Goal: Obtain resource: Obtain resource

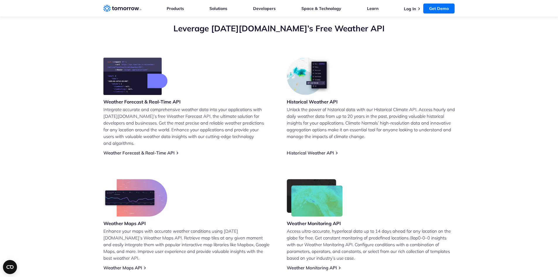
scroll to position [205, 0]
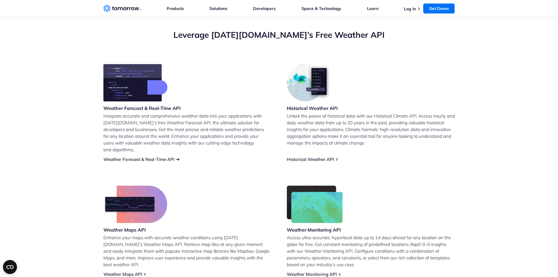
click at [162, 156] on link "Weather Forecast & Real-Time API" at bounding box center [138, 159] width 71 height 6
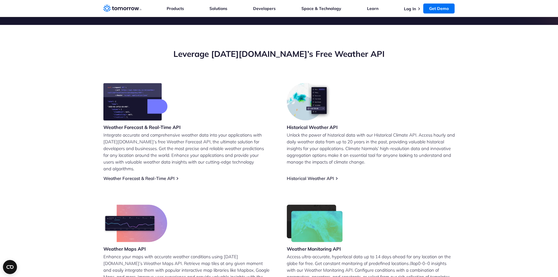
scroll to position [176, 0]
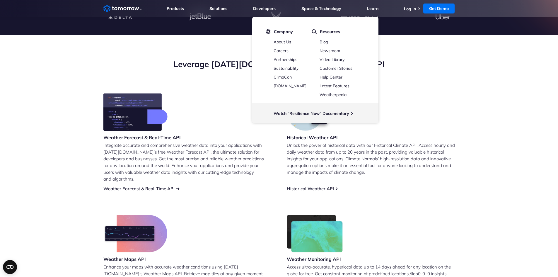
click at [168, 186] on link "Weather Forecast & Real-Time API" at bounding box center [138, 189] width 71 height 6
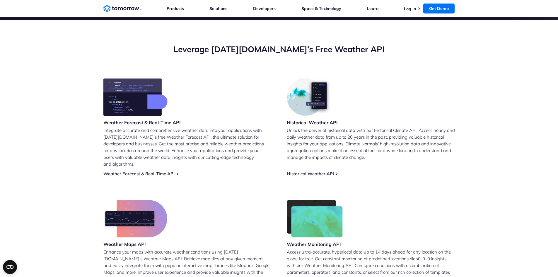
scroll to position [205, 0]
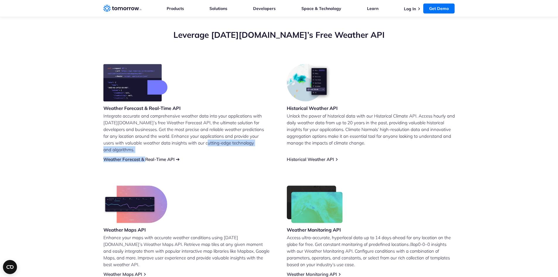
drag, startPoint x: 184, startPoint y: 154, endPoint x: 148, endPoint y: 152, distance: 35.8
click at [146, 153] on div "Weather Forecast & Real-Time API Integrate accurate and comprehensive weather d…" at bounding box center [187, 113] width 168 height 98
click at [192, 159] on div "Weather Forecast & Real-Time API Integrate accurate and comprehensive weather d…" at bounding box center [279, 170] width 352 height 213
drag, startPoint x: 176, startPoint y: 156, endPoint x: 190, endPoint y: 158, distance: 14.0
click at [190, 158] on div "Weather Forecast & Real-Time API Integrate accurate and comprehensive weather d…" at bounding box center [279, 170] width 352 height 213
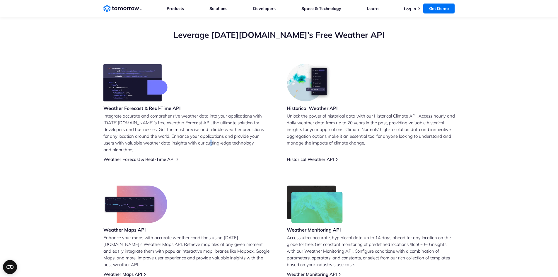
click at [190, 158] on div "Weather Forecast & Real-Time API Integrate accurate and comprehensive weather d…" at bounding box center [279, 170] width 352 height 213
drag, startPoint x: 101, startPoint y: 152, endPoint x: 180, endPoint y: 155, distance: 79.1
click at [180, 155] on section "Leverage Tomorrow.io’s Free Weather API Weather Forecast & Real-Time API Integr…" at bounding box center [279, 153] width 558 height 294
copy link "Weather Forecast & Real-Time API"
